Goal: Check status: Check status

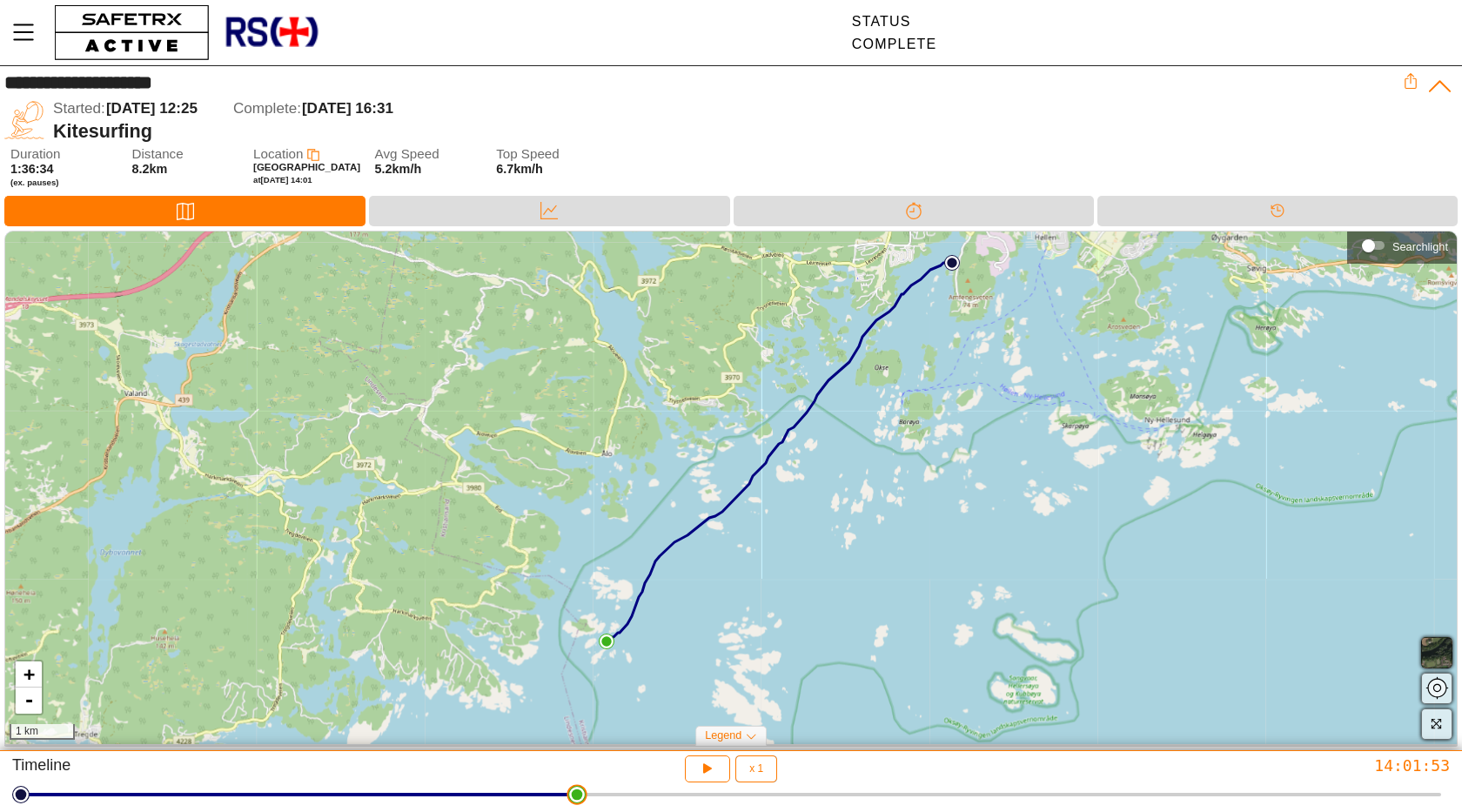
drag, startPoint x: 16, startPoint y: 801, endPoint x: 575, endPoint y: 784, distance: 559.3
click at [575, 784] on html "**********" at bounding box center [731, 406] width 1462 height 812
click at [884, 134] on div "Kitesurfing" at bounding box center [727, 131] width 1350 height 23
